Goal: Task Accomplishment & Management: Manage account settings

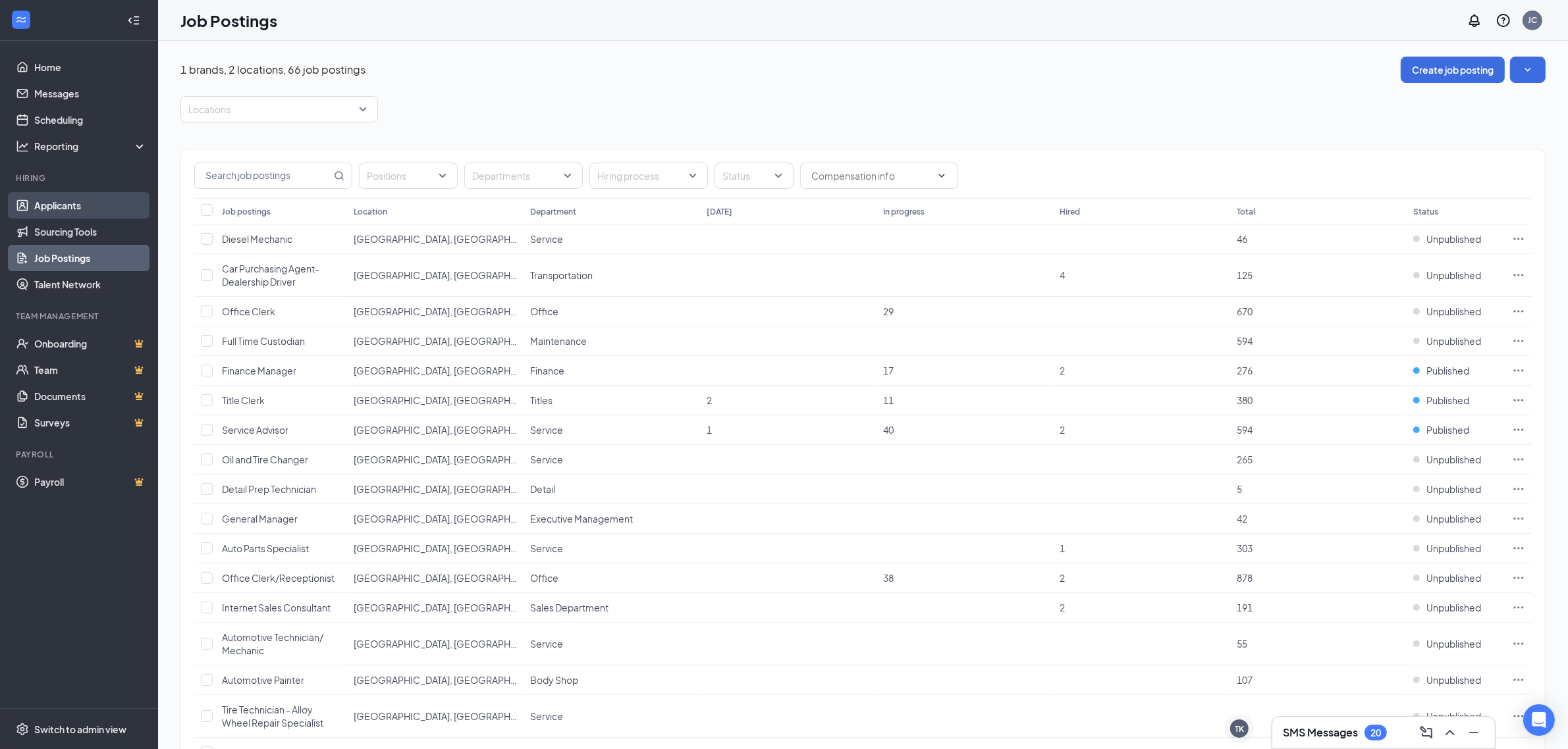
click at [51, 207] on link "Applicants" at bounding box center [91, 205] width 113 height 26
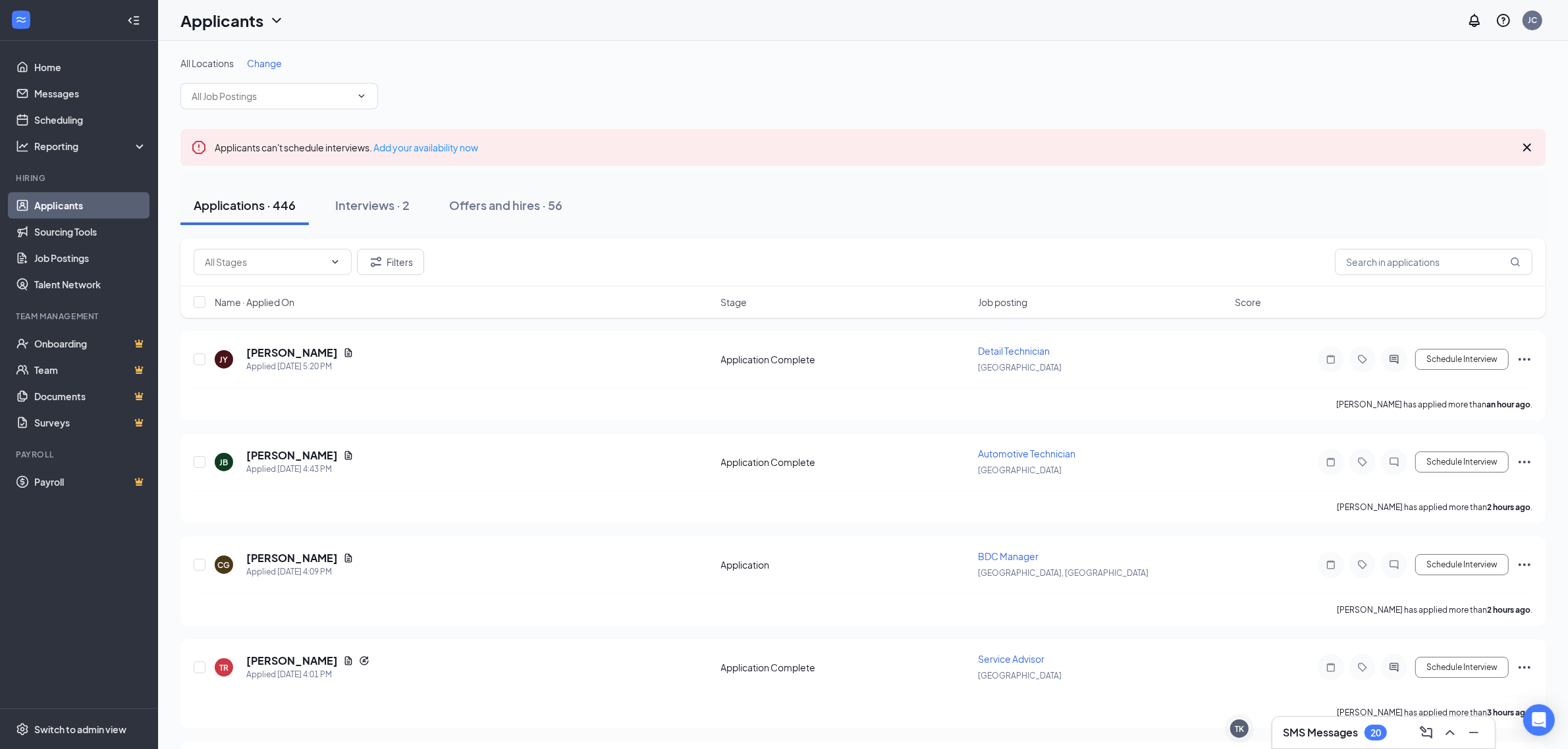
click at [277, 64] on span "Change" at bounding box center [264, 63] width 35 height 12
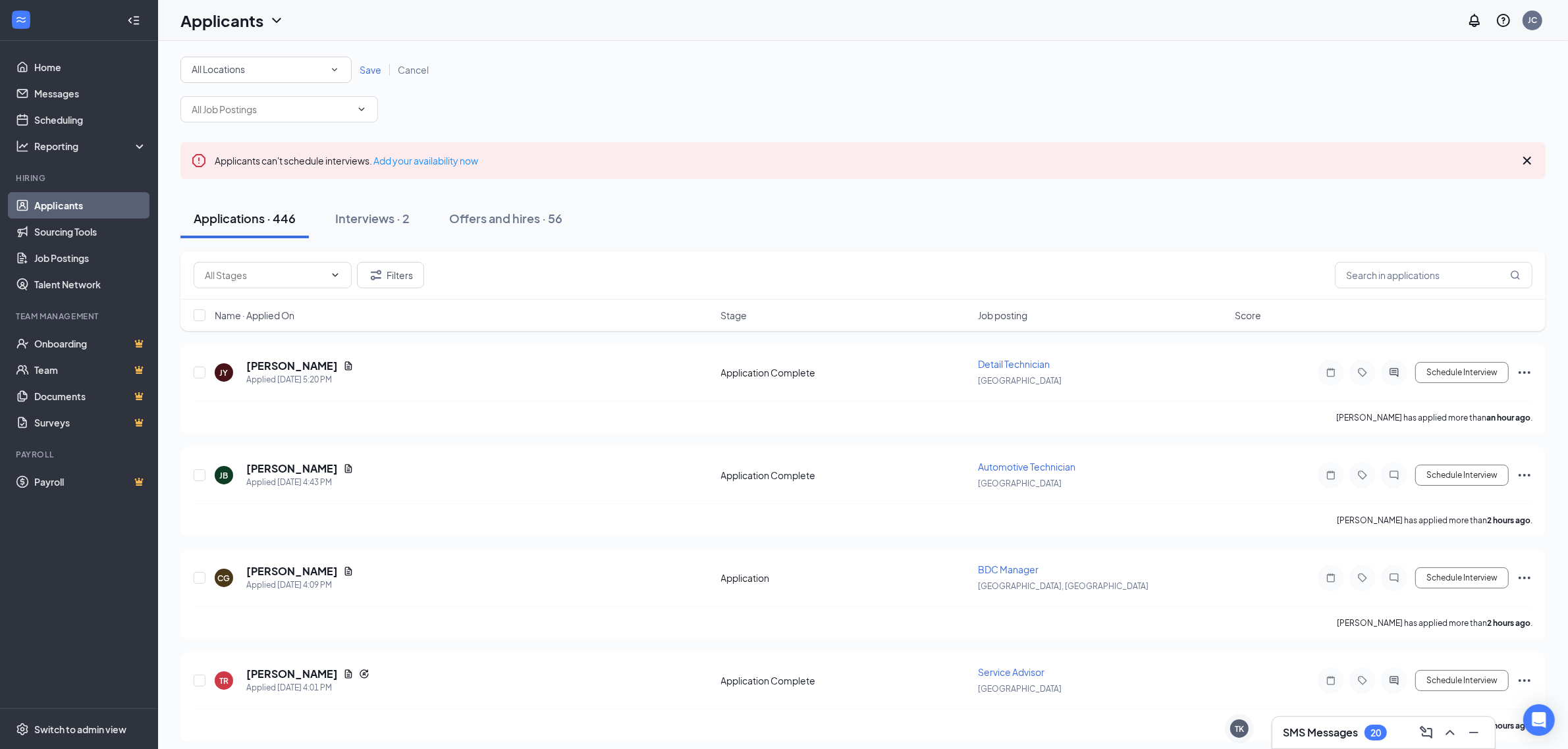
click at [333, 71] on icon "SmallChevronDown" at bounding box center [334, 69] width 12 height 12
click at [222, 168] on span "[GEOGRAPHIC_DATA]" at bounding box center [239, 169] width 96 height 12
click at [368, 70] on span "Save" at bounding box center [370, 69] width 22 height 12
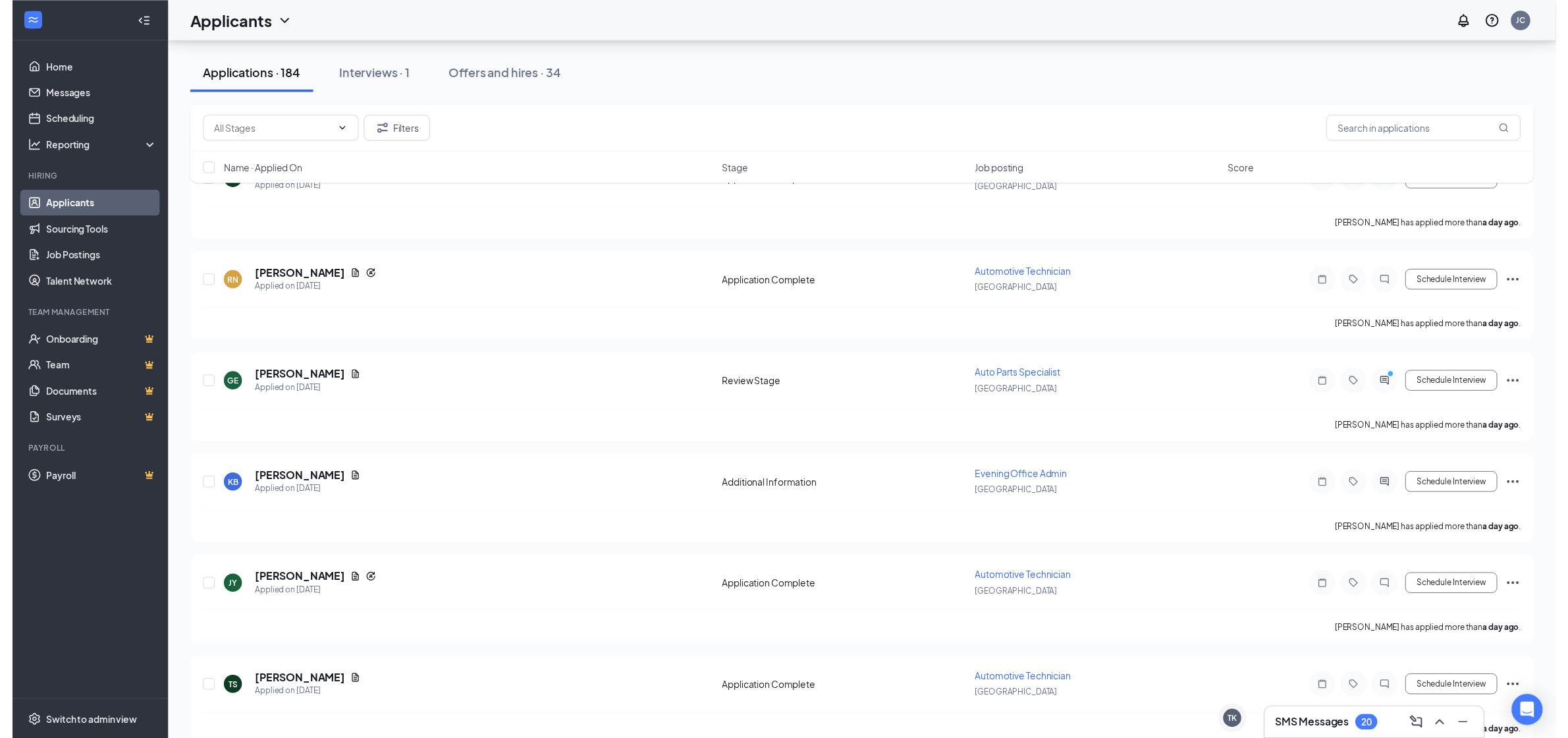
scroll to position [2141, 0]
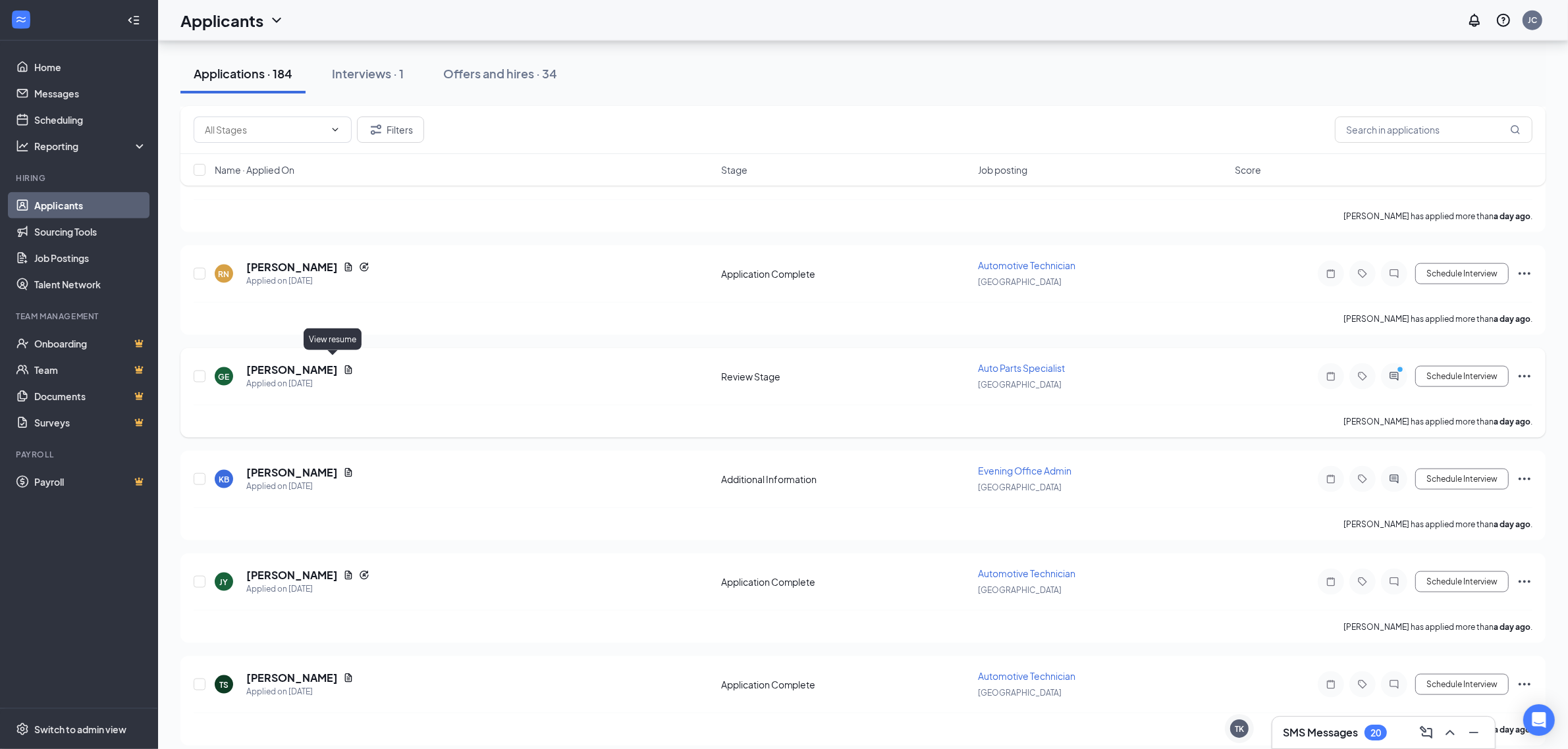
click at [343, 365] on icon "Document" at bounding box center [348, 370] width 11 height 11
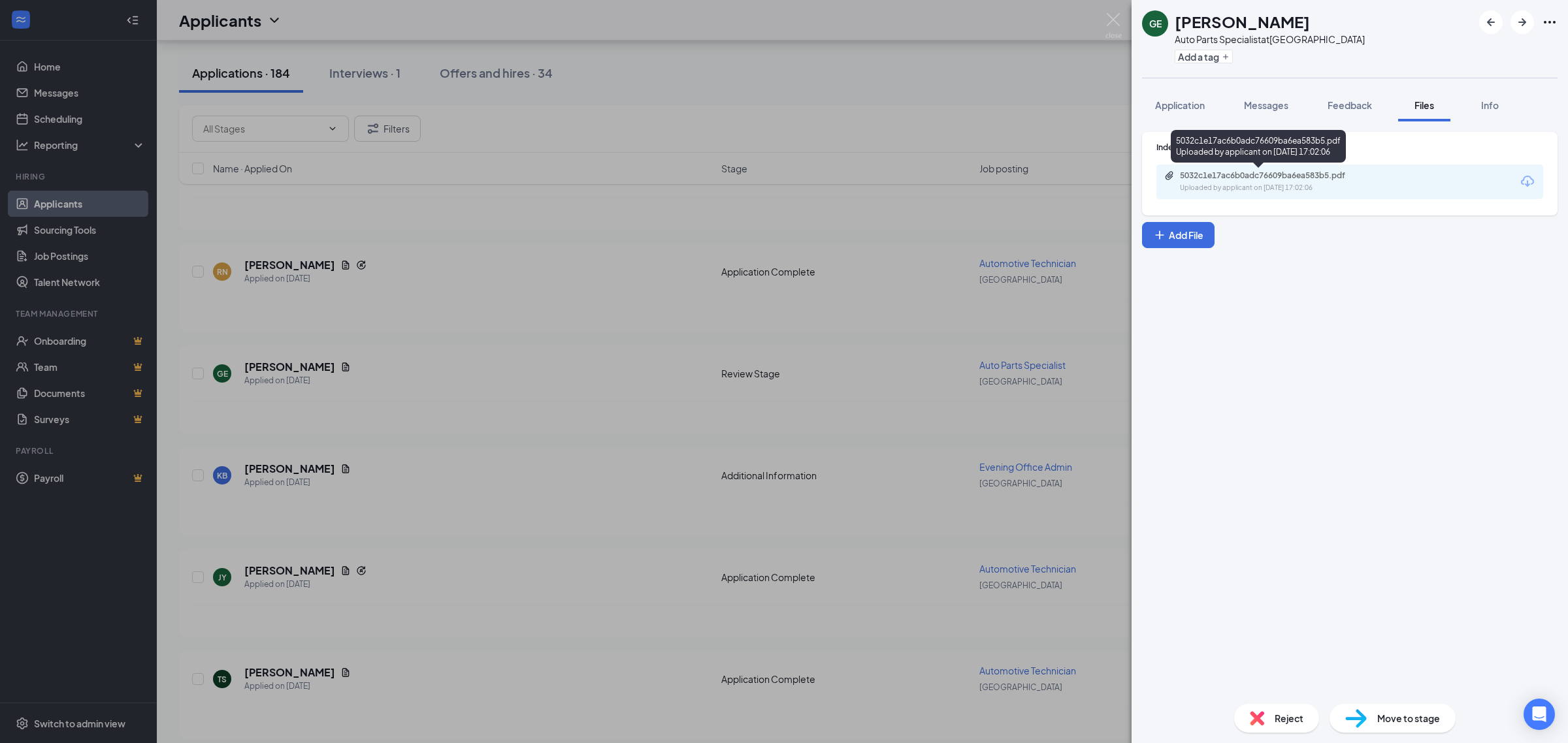
click at [1273, 186] on div "Uploaded by applicant on [DATE] 17:02:06" at bounding box center [1279, 188] width 196 height 11
click at [702, 389] on div "GE [PERSON_NAME] Auto Parts Specialist at [GEOGRAPHIC_DATA] Add a tag Applicati…" at bounding box center [784, 371] width 1568 height 743
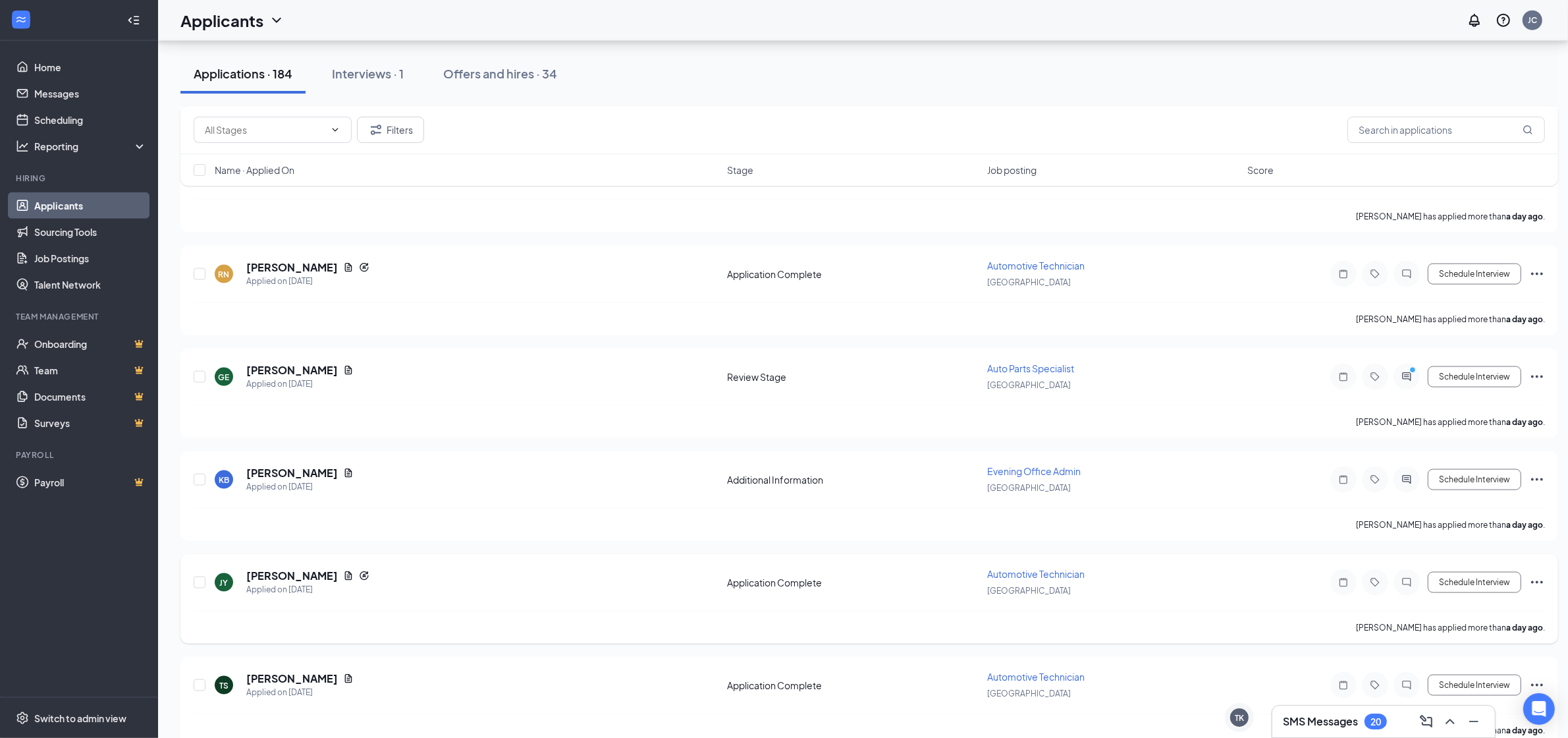
scroll to position [2306, 0]
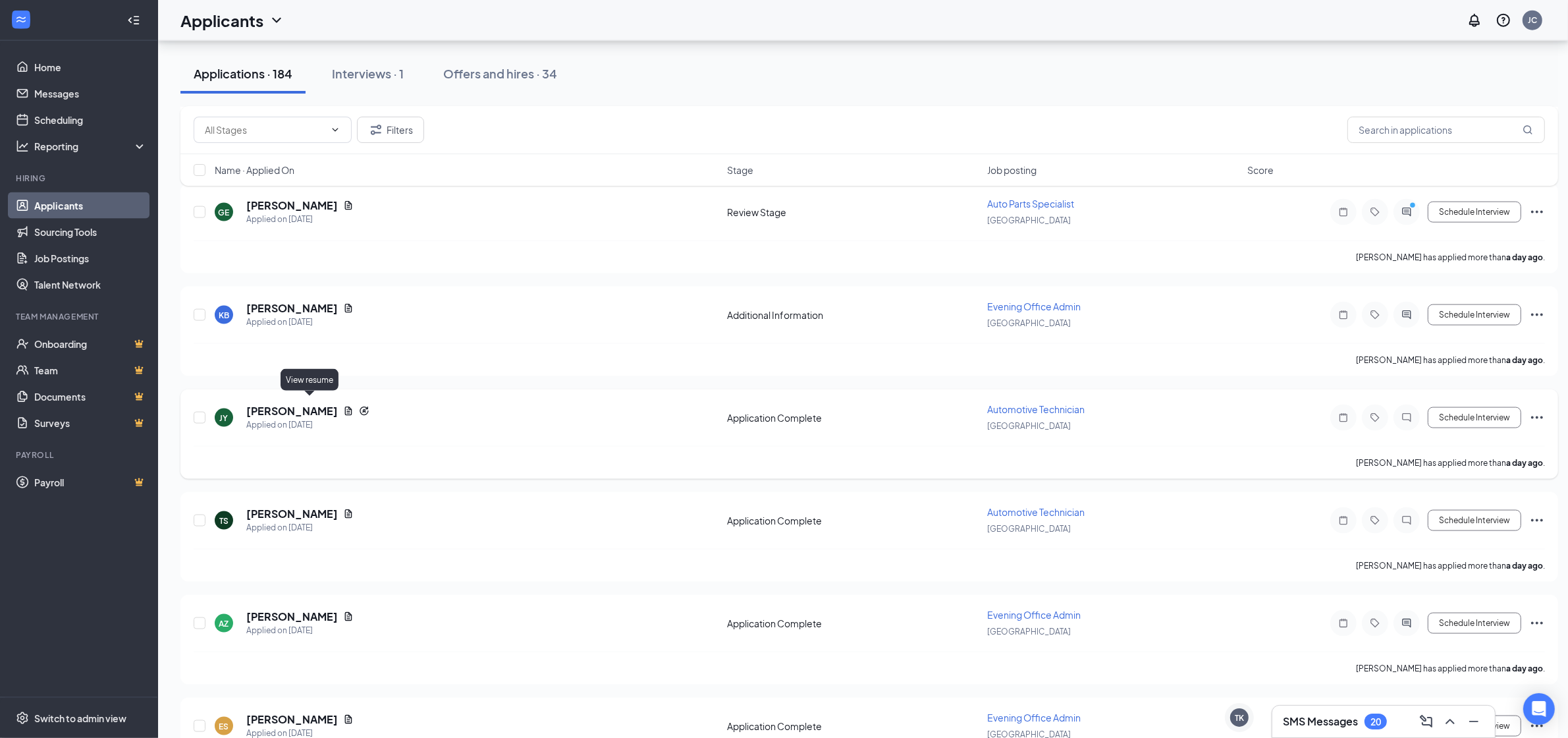
click at [345, 407] on icon "Document" at bounding box center [348, 411] width 7 height 8
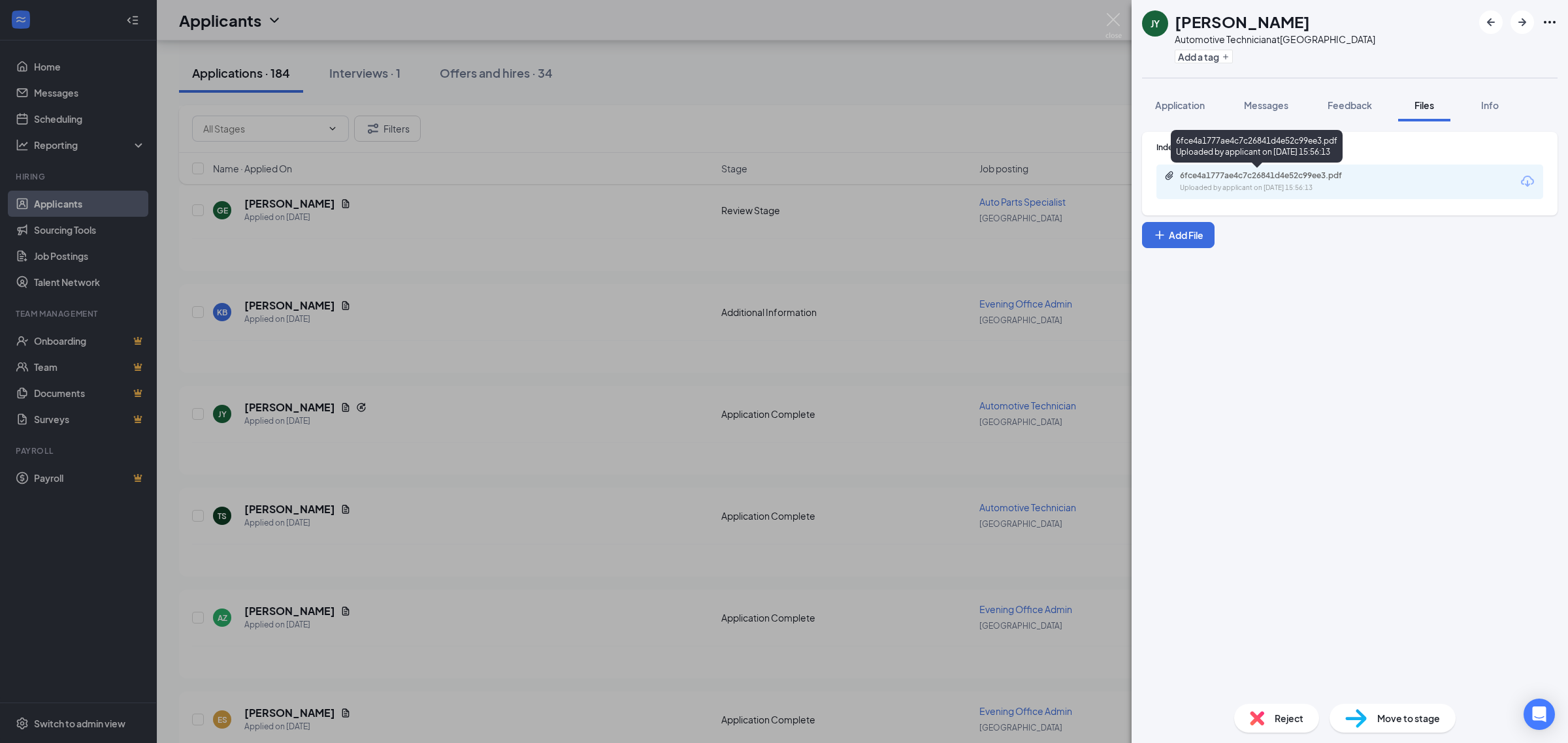
click at [1255, 180] on div "6fce4a1777ae4c7c26841d4e52c99ee3.pdf" at bounding box center [1272, 175] width 183 height 11
click at [567, 379] on div "JY [PERSON_NAME] Automotive Technician at [GEOGRAPHIC_DATA] Add a tag Applicati…" at bounding box center [784, 371] width 1568 height 743
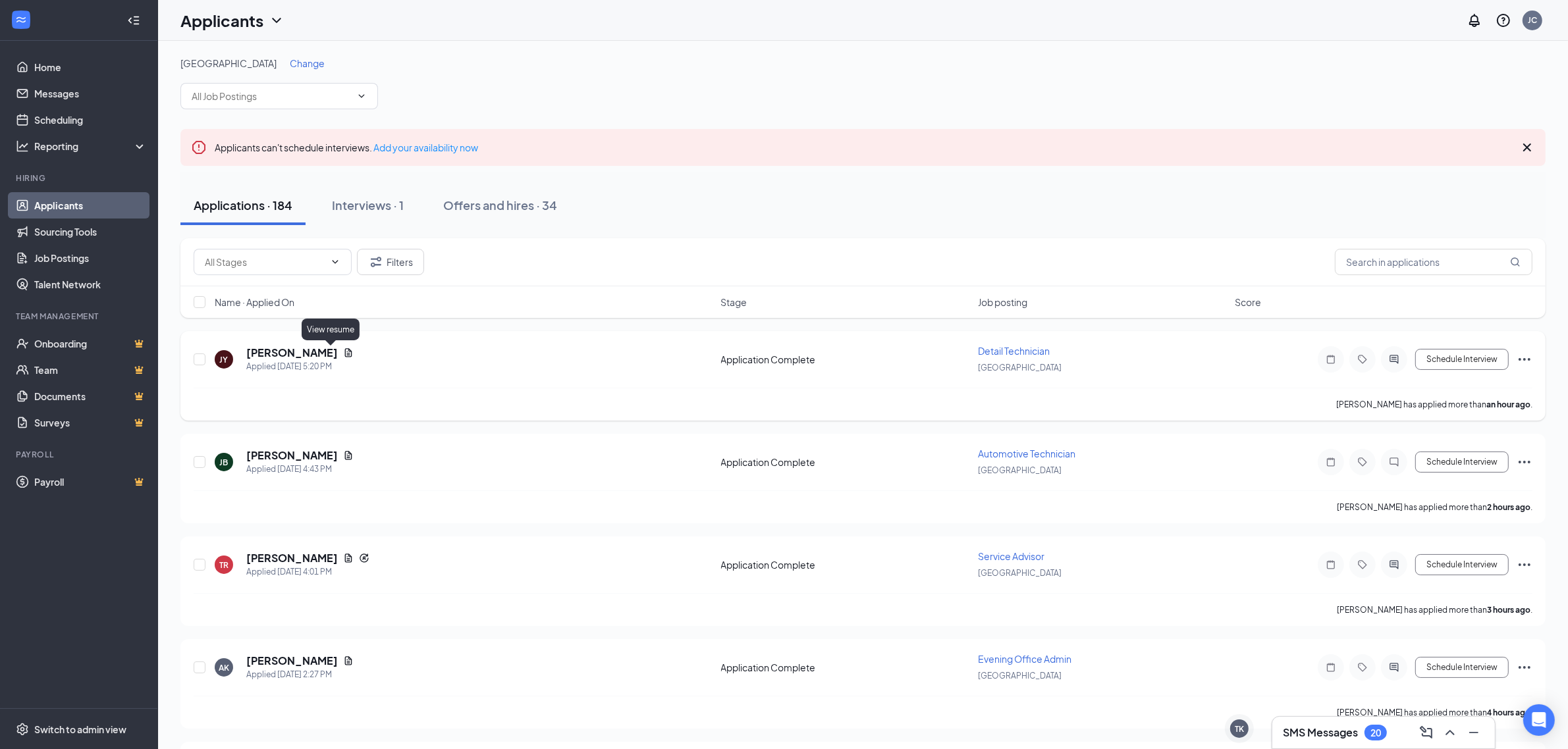
click at [343, 350] on icon "Document" at bounding box center [348, 353] width 11 height 11
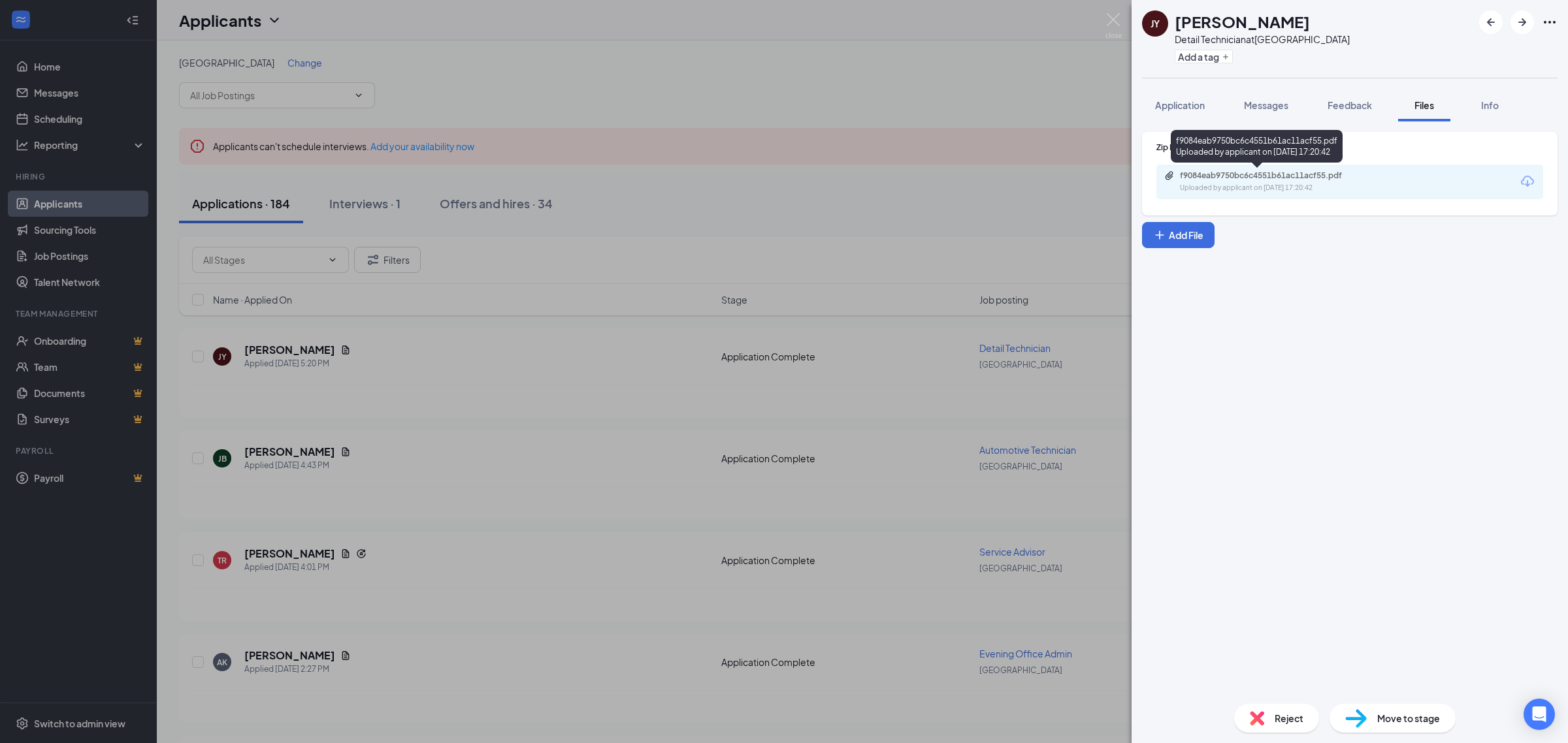
click at [1266, 181] on div "f9084eab9750bc6c4551b61ac11acf55.pdf Uploaded by applicant on [DATE] 17:20:42" at bounding box center [1270, 181] width 212 height 23
click at [349, 371] on div "[PERSON_NAME] [PERSON_NAME] Detail Technician at [GEOGRAPHIC_DATA] Add a tag Ap…" at bounding box center [784, 371] width 1568 height 743
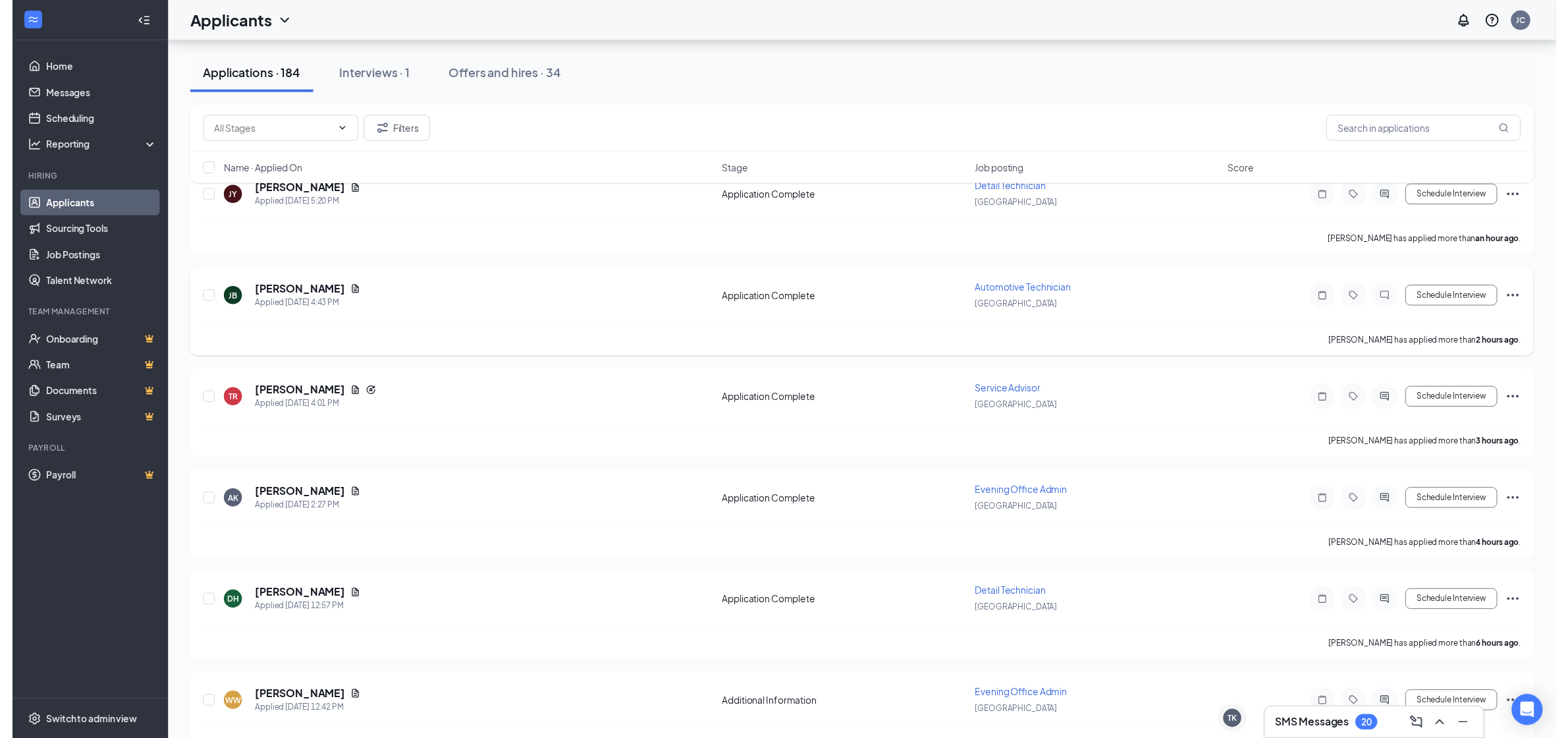
scroll to position [165, 0]
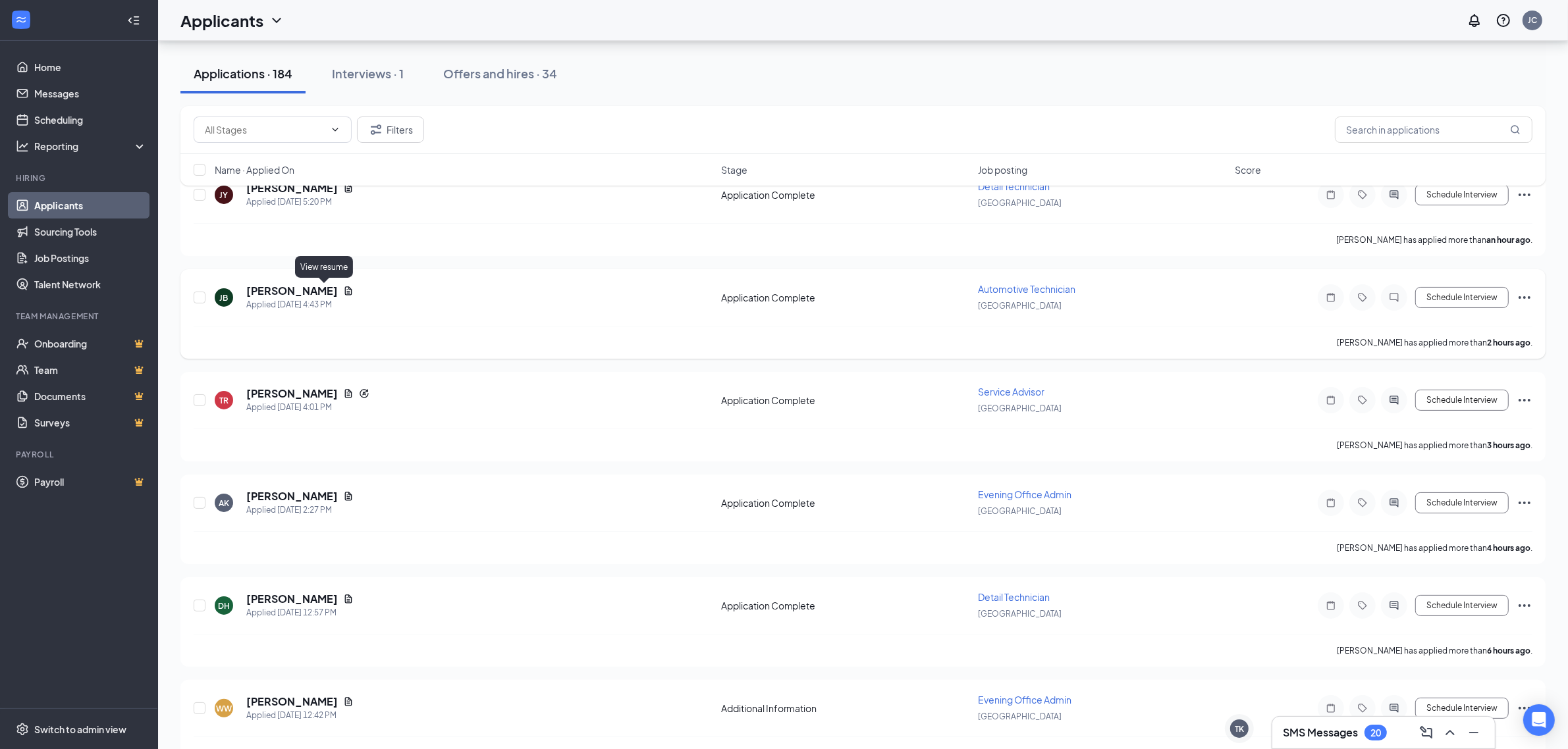
click at [345, 291] on icon "Document" at bounding box center [348, 291] width 7 height 8
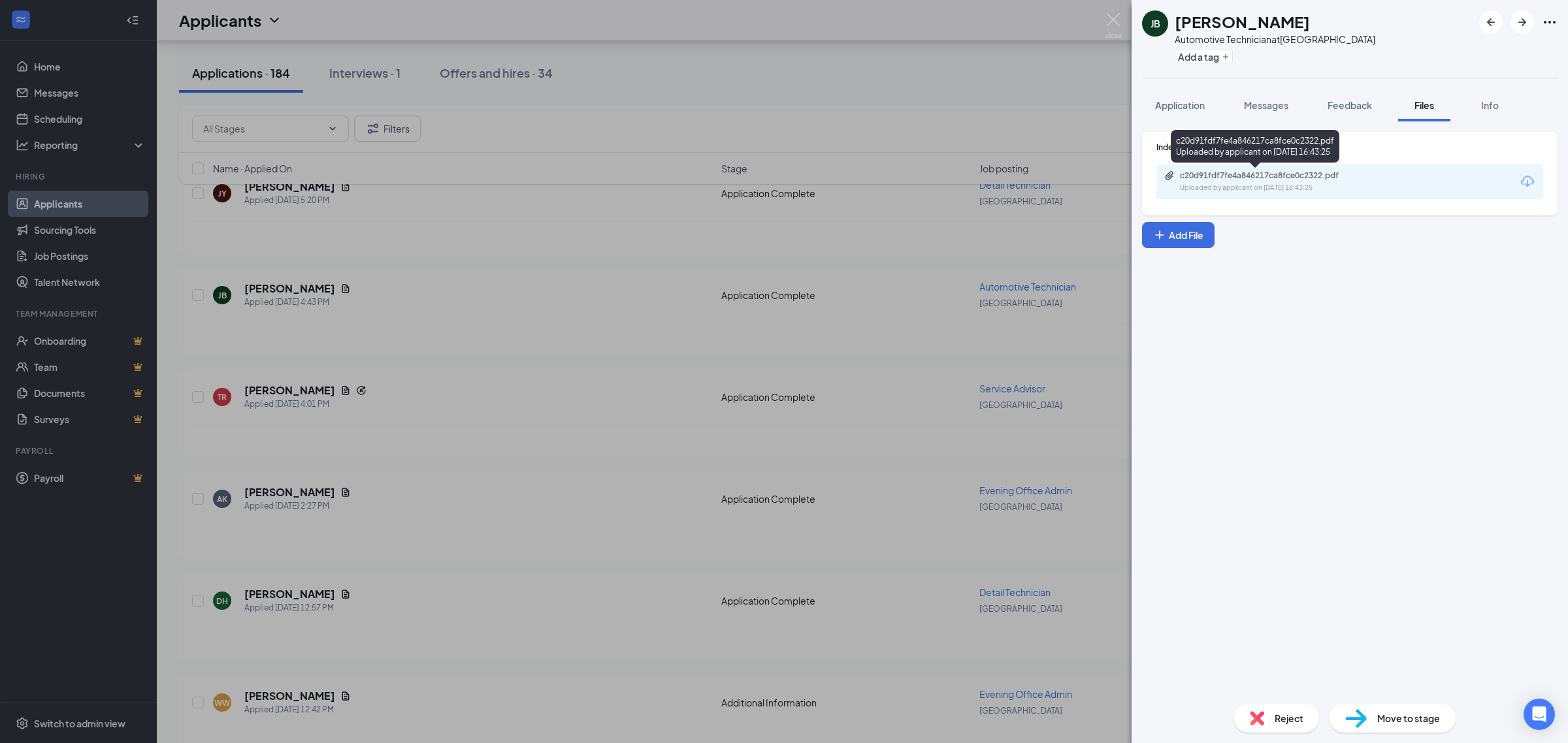
click at [1276, 174] on div "c20d91fdf7fe4a846217ca8fce0c2322.pdf" at bounding box center [1272, 175] width 183 height 11
click at [523, 315] on div "[PERSON_NAME] [PERSON_NAME] Automotive Technician at [GEOGRAPHIC_DATA] Add a ta…" at bounding box center [784, 371] width 1568 height 743
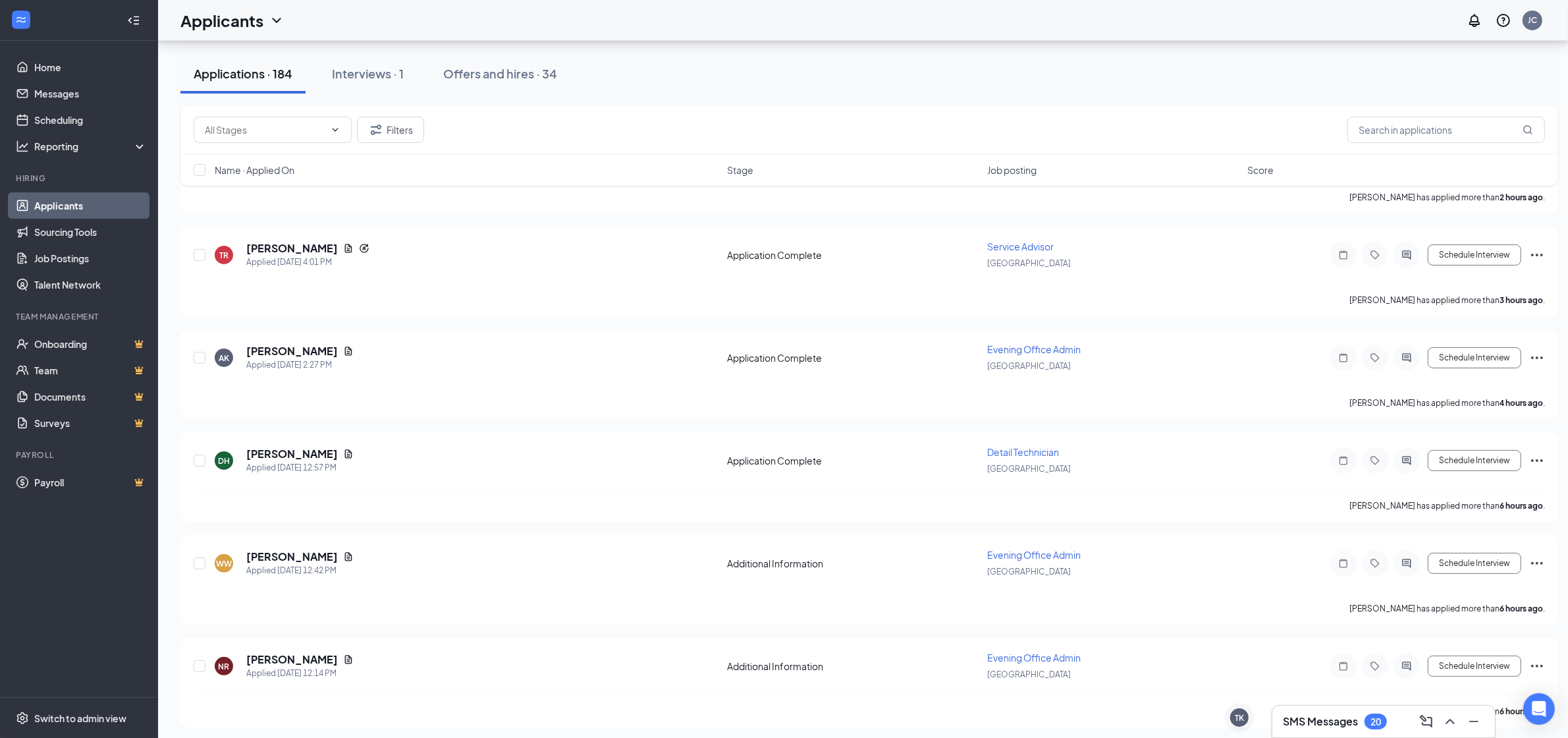
scroll to position [329, 0]
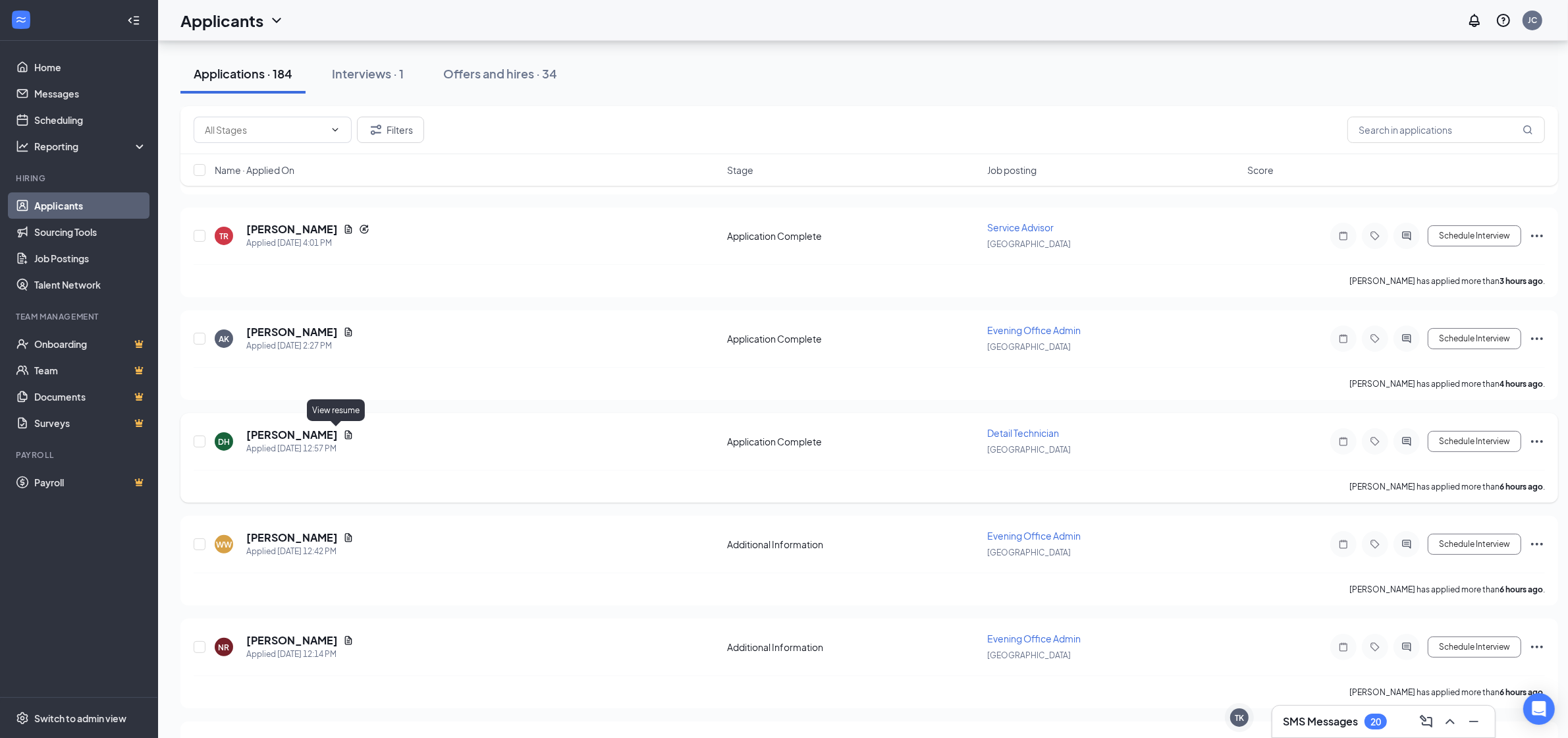
click at [345, 432] on icon "Document" at bounding box center [348, 435] width 7 height 8
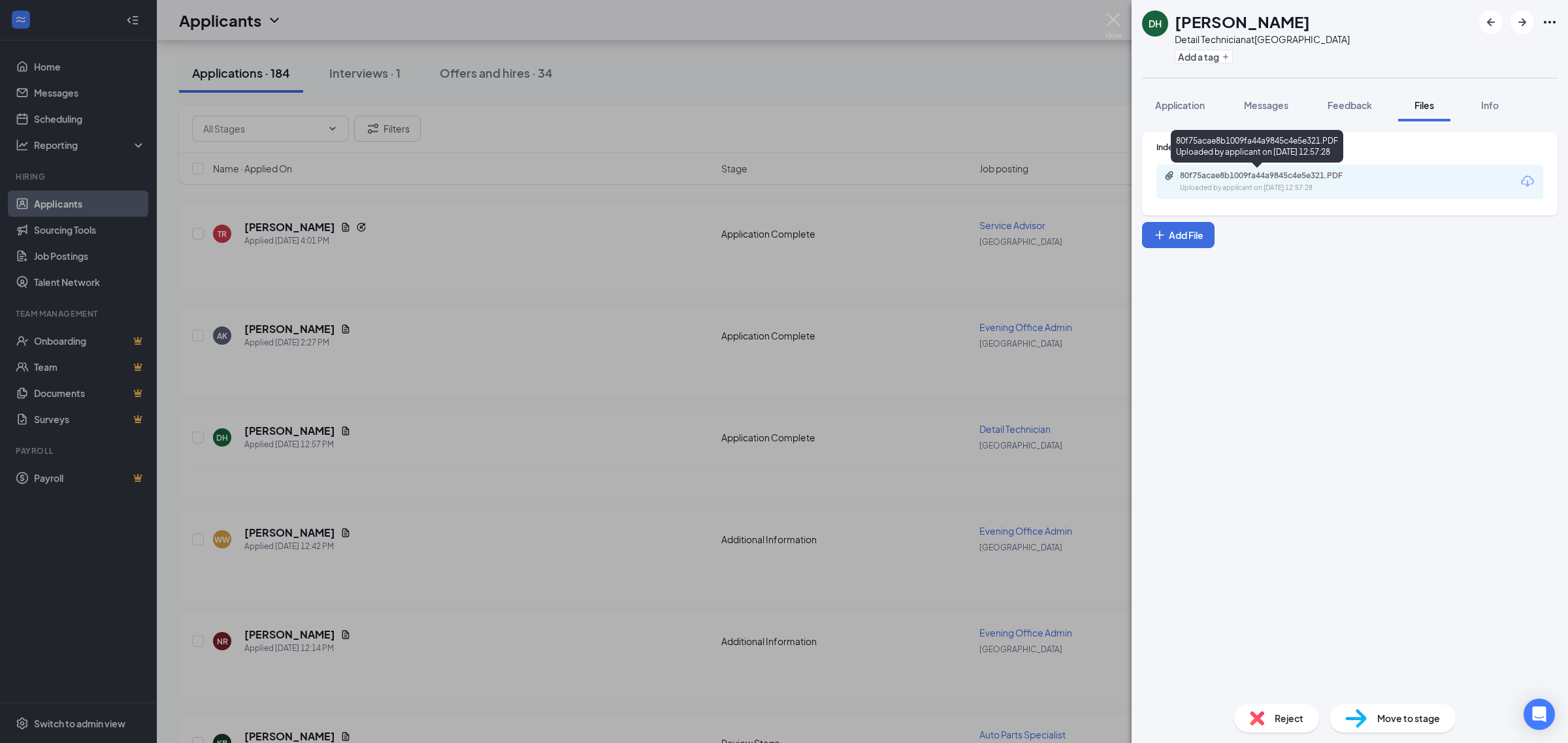
click at [1296, 183] on div "Uploaded by applicant on [DATE] 12:57:28" at bounding box center [1279, 188] width 196 height 11
click at [585, 446] on div "DH [PERSON_NAME] Detail Technician at [GEOGRAPHIC_DATA] Add a tag Application M…" at bounding box center [784, 371] width 1568 height 743
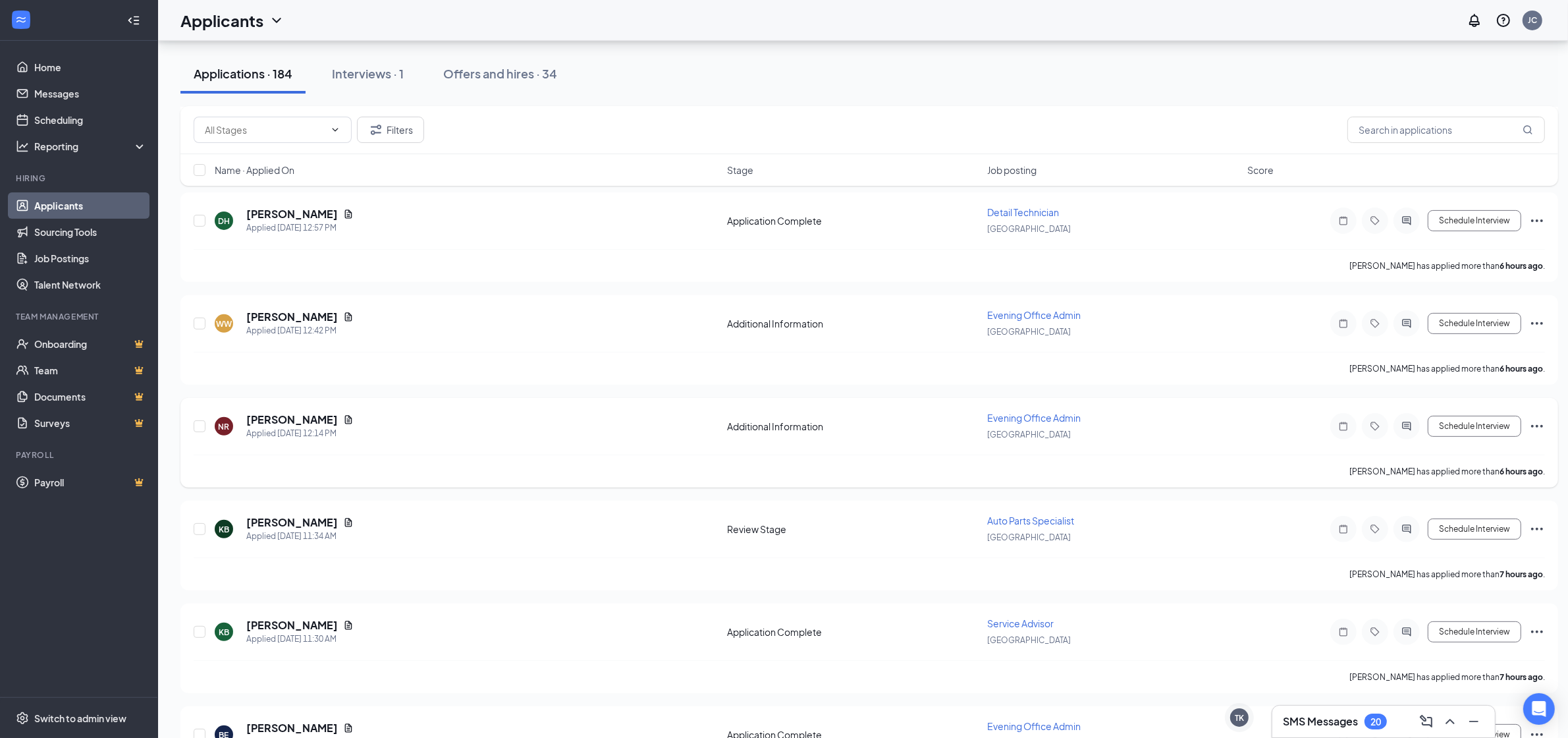
scroll to position [741, 0]
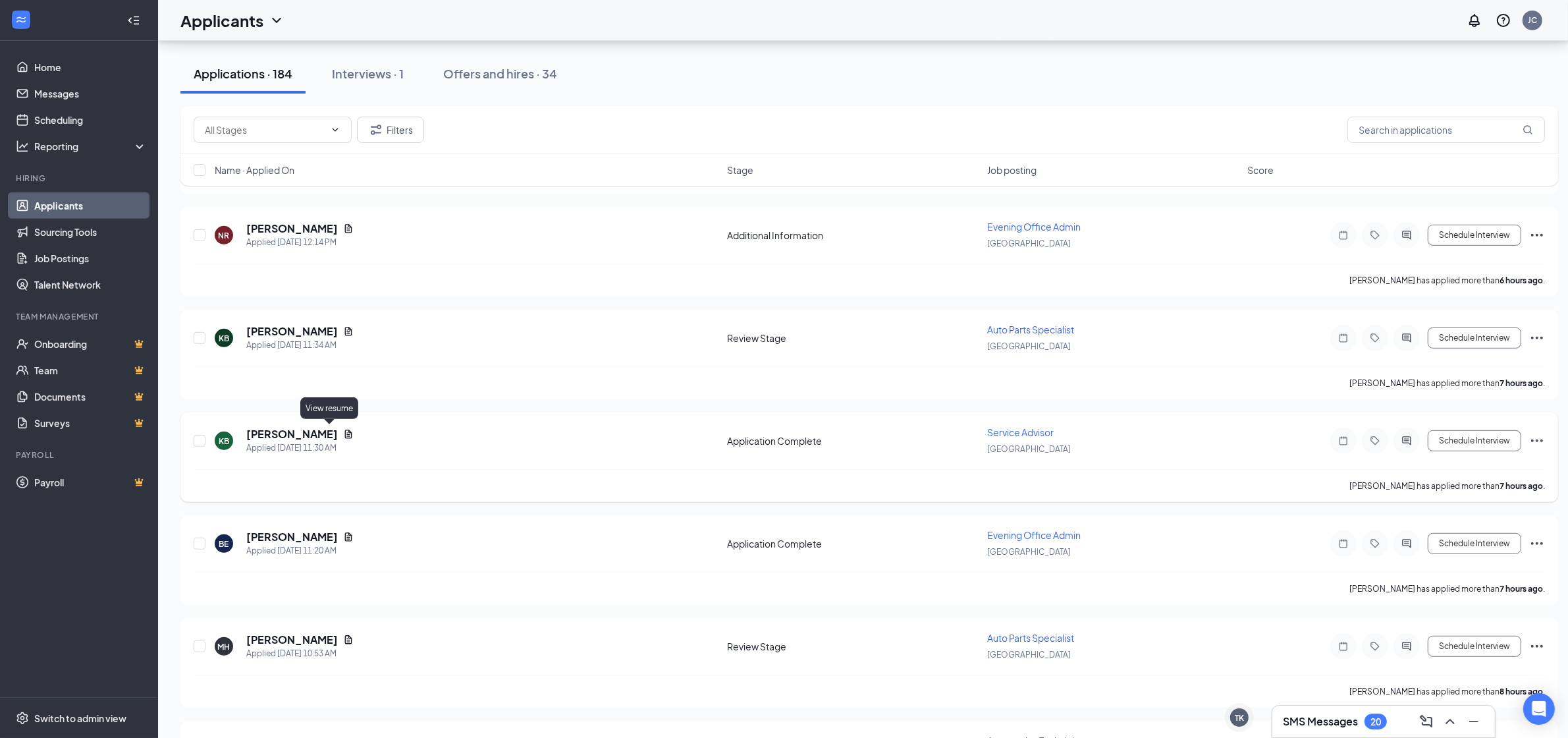
click at [343, 432] on icon "Document" at bounding box center [348, 434] width 11 height 11
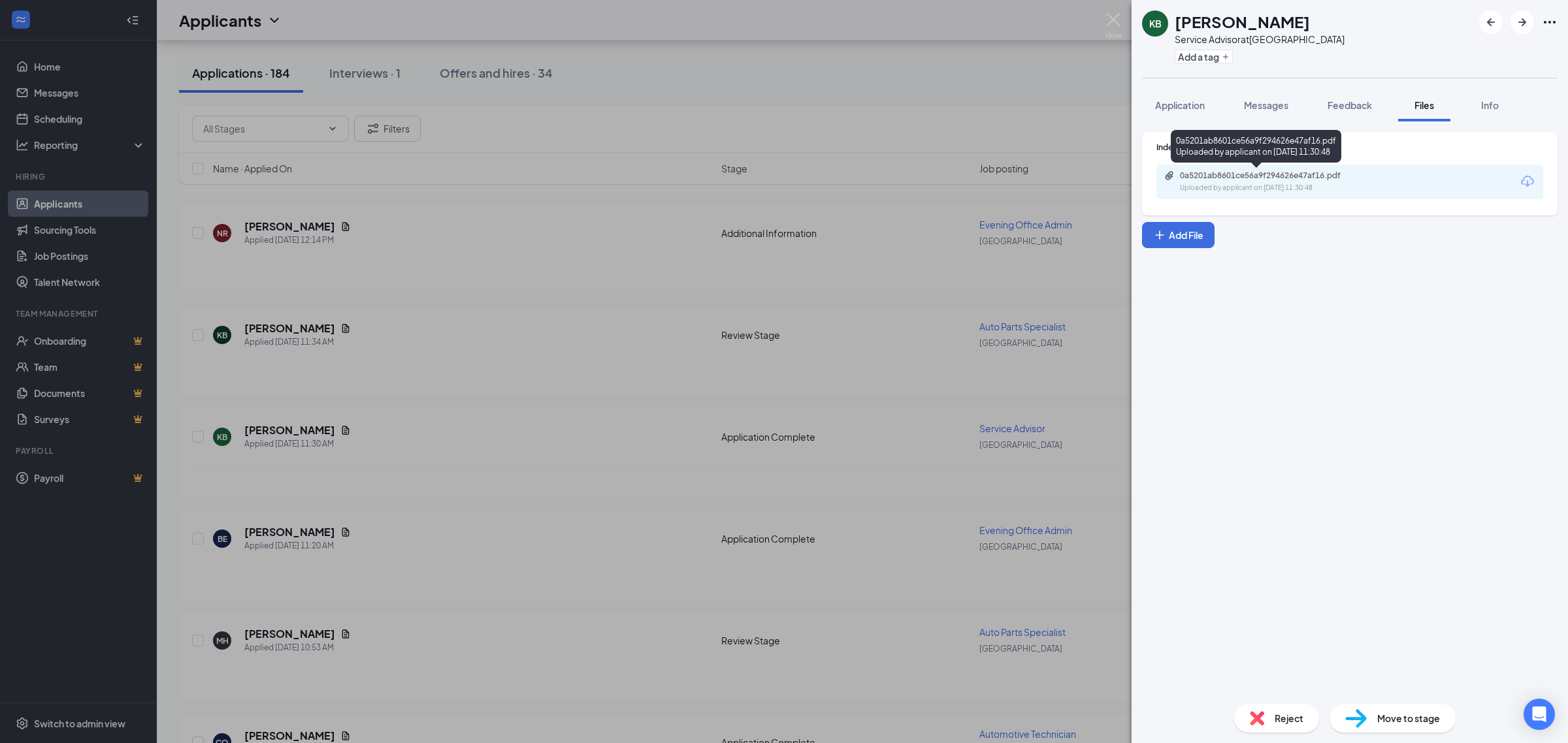
click at [1237, 177] on div "0a5201ab8601ce56a9f294626e47af16.pdf" at bounding box center [1272, 175] width 183 height 11
click at [475, 570] on div "KB [PERSON_NAME] Service Advisor at [GEOGRAPHIC_DATA] Add a tag Application Mes…" at bounding box center [784, 371] width 1568 height 743
